Goal: Task Accomplishment & Management: Use online tool/utility

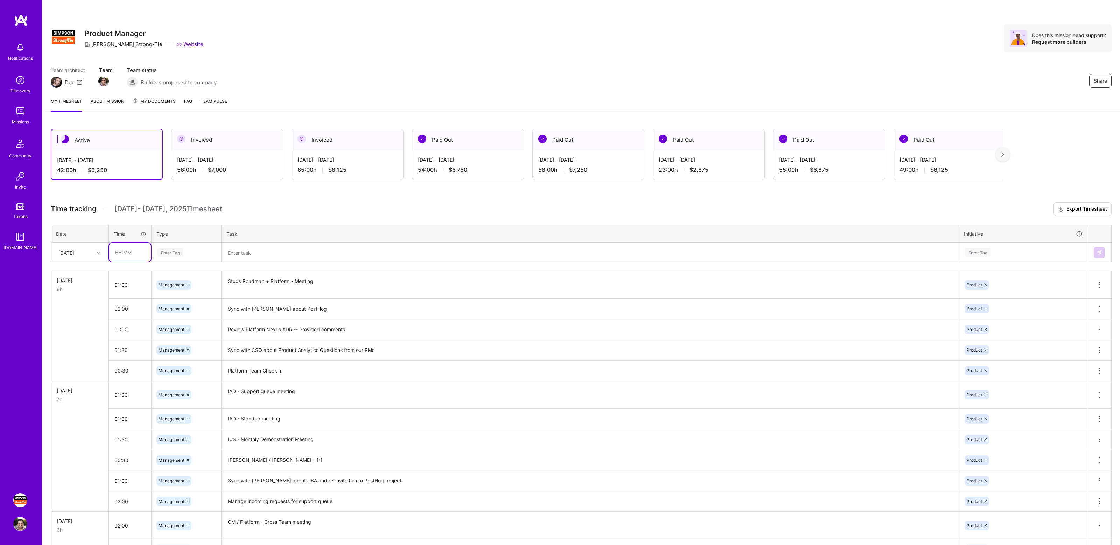
click at [127, 250] on input "text" at bounding box center [130, 252] width 42 height 19
type input "01:00"
type input "mana"
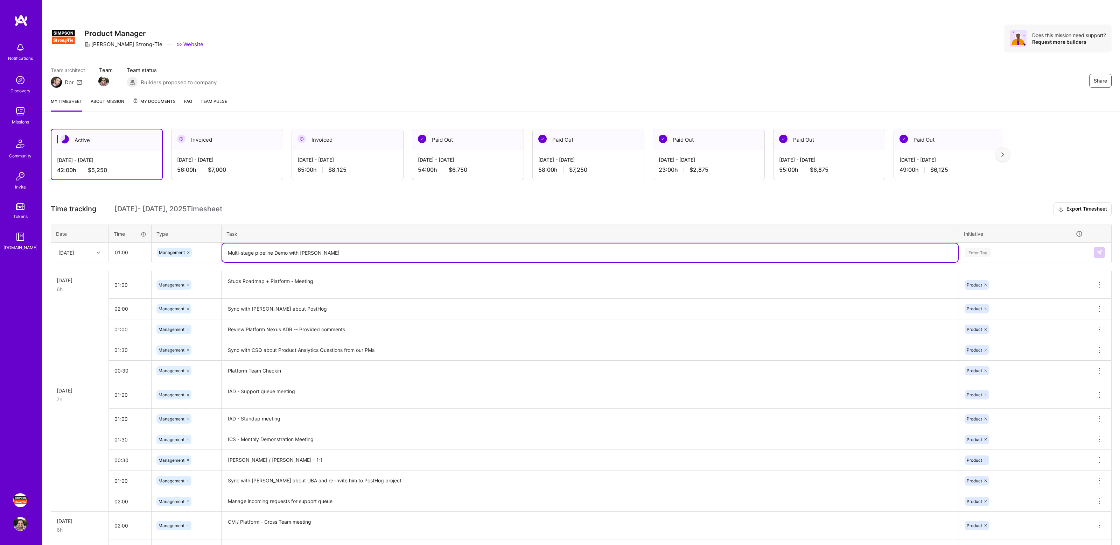
type textarea "Multi-stage pipeline Demo with [PERSON_NAME]"
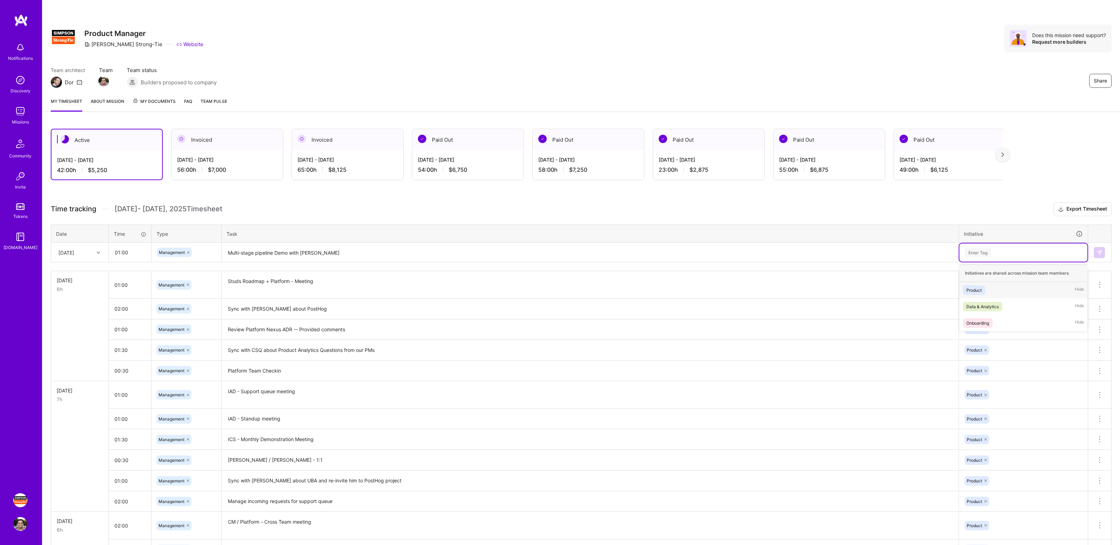
click at [1006, 256] on div "Enter Tag" at bounding box center [1023, 252] width 118 height 9
click at [992, 293] on div "Product Hide" at bounding box center [1023, 290] width 128 height 16
click at [1097, 254] on img at bounding box center [1100, 253] width 6 height 6
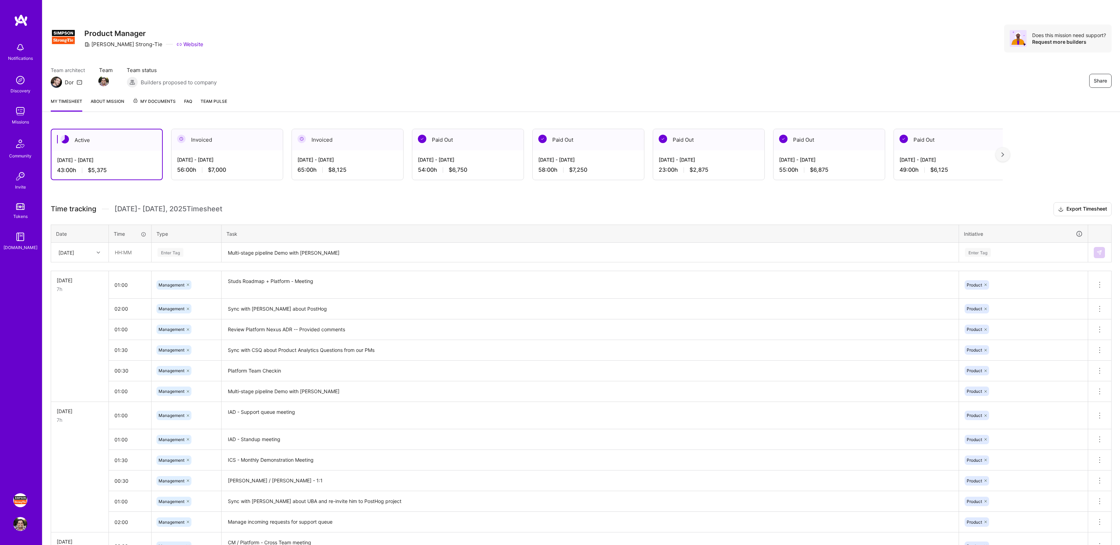
click at [948, 96] on div "My timesheet About Mission My Documents FAQ Team Pulse" at bounding box center [581, 102] width 1078 height 20
click at [947, 74] on div "Team architect Dor Team Team status Builders proposed to company Share" at bounding box center [581, 77] width 1061 height 21
click at [724, 37] on div "Share Product Manager [PERSON_NAME]-Tie Website Does this mission need support?…" at bounding box center [581, 39] width 1061 height 28
